Goal: Transaction & Acquisition: Purchase product/service

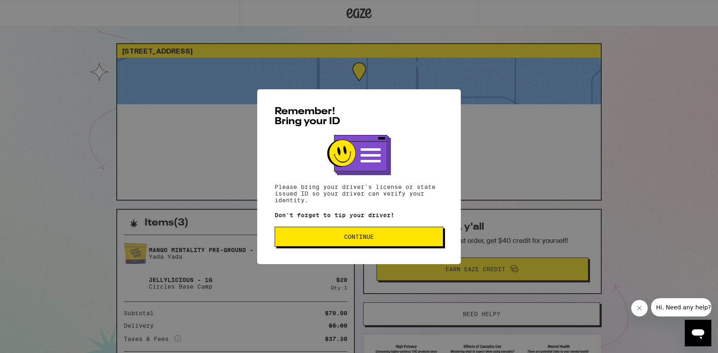
click at [379, 230] on button "Continue" at bounding box center [359, 237] width 169 height 20
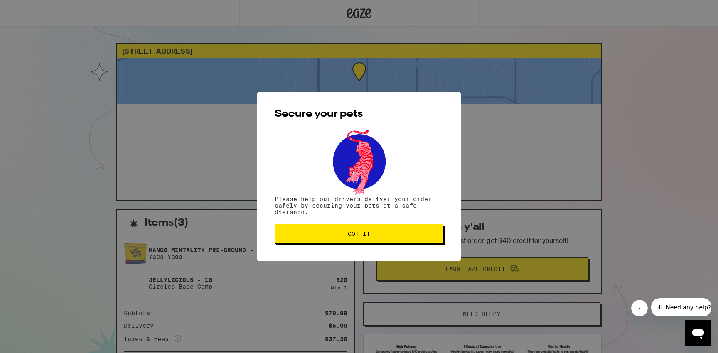
click at [379, 236] on span "Got it" at bounding box center [359, 234] width 155 height 6
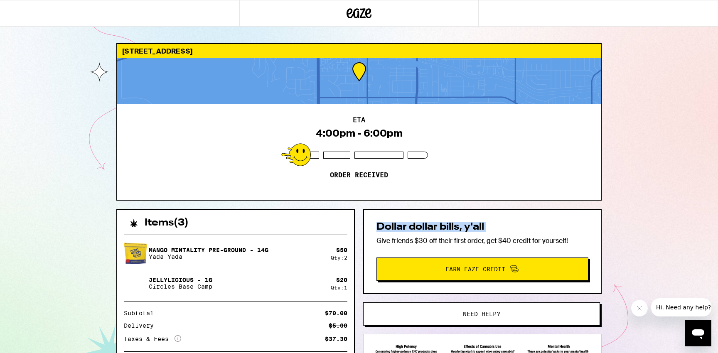
drag, startPoint x: 379, startPoint y: 236, endPoint x: 347, endPoint y: 156, distance: 86.3
click at [379, 228] on div "Dollar dollar bills, y'all Give friends $30 off their first order, get $40 cred…" at bounding box center [482, 251] width 239 height 85
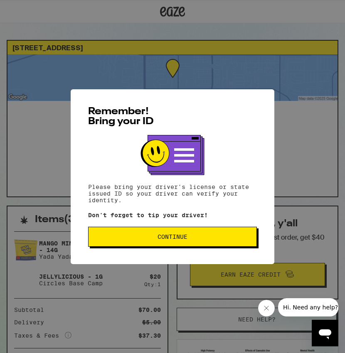
click at [196, 233] on button "Continue" at bounding box center [172, 237] width 169 height 20
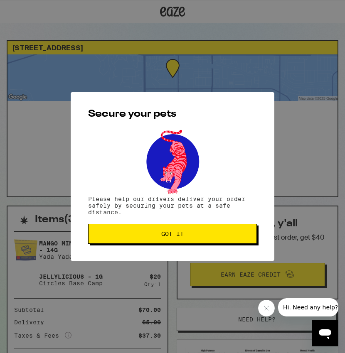
click at [195, 233] on span "Got it" at bounding box center [172, 234] width 155 height 6
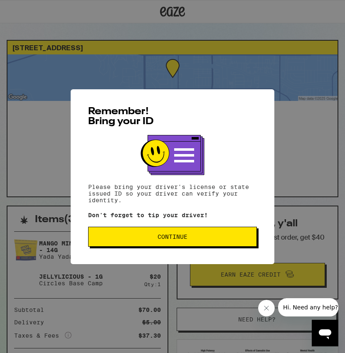
click at [185, 238] on span "Continue" at bounding box center [172, 237] width 30 height 6
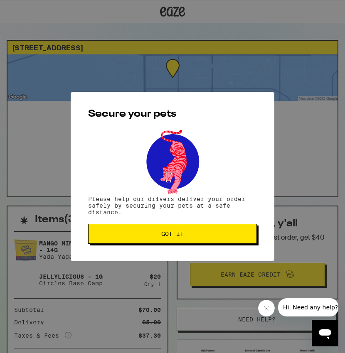
click at [226, 233] on span "Got it" at bounding box center [172, 234] width 155 height 6
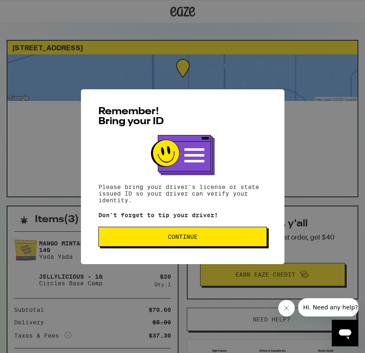
click at [156, 227] on div "Remember! Bring your ID Please bring your driver's license or state issued ID s…" at bounding box center [183, 176] width 204 height 175
click at [156, 234] on button "Continue" at bounding box center [182, 237] width 169 height 20
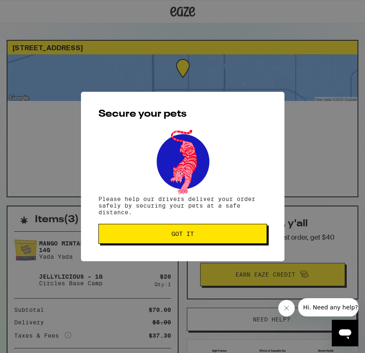
click at [192, 235] on span "Got it" at bounding box center [183, 234] width 22 height 6
